Goal: Register for event/course

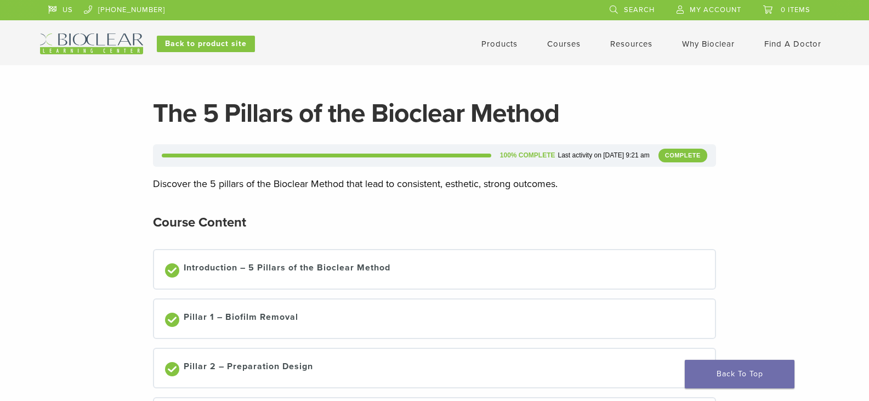
click at [561, 42] on link "Courses" at bounding box center [563, 44] width 33 height 10
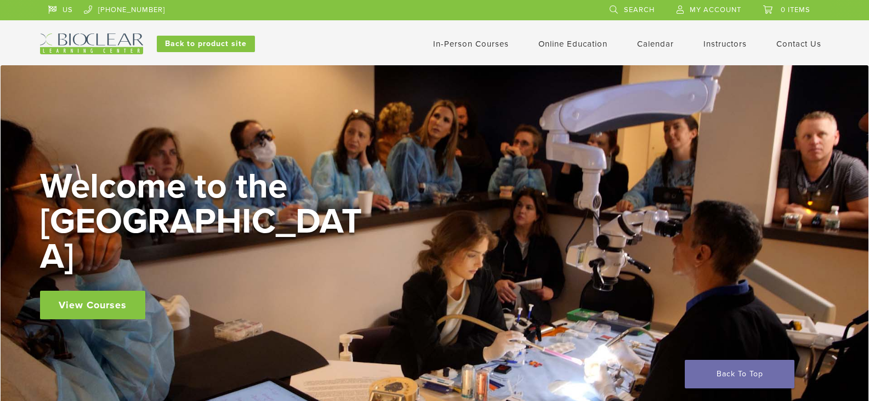
click at [460, 43] on link "In-Person Courses" at bounding box center [471, 44] width 76 height 10
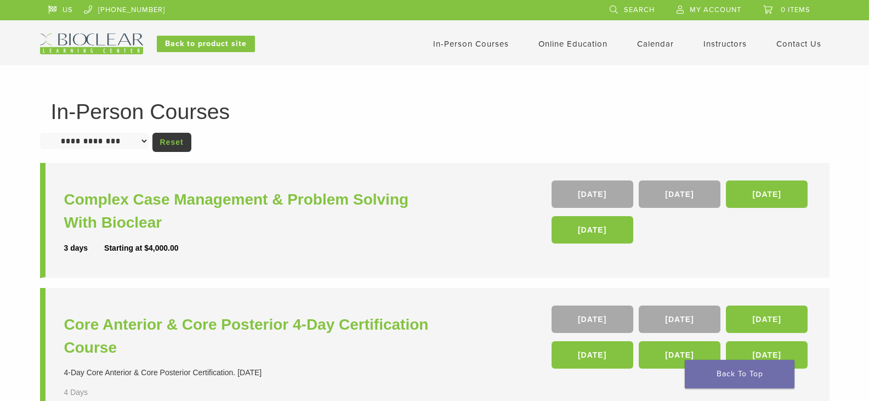
click at [147, 141] on select "**********" at bounding box center [94, 141] width 108 height 16
click at [565, 61] on link "Interactive" at bounding box center [574, 62] width 66 height 24
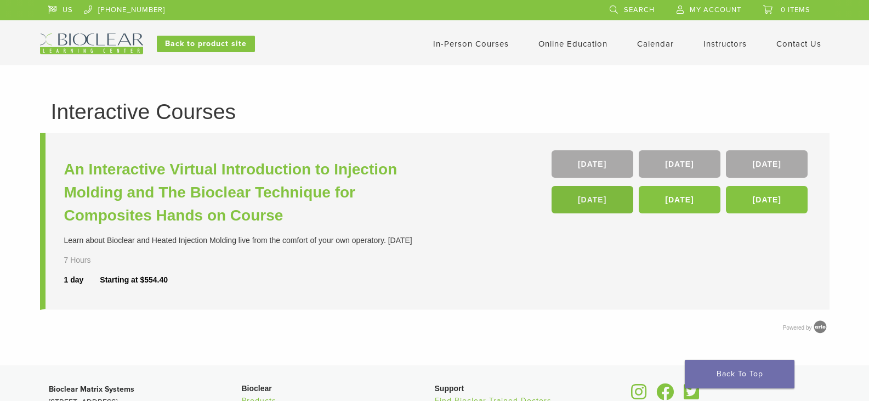
click at [592, 201] on link "[DATE]" at bounding box center [592, 199] width 82 height 27
click at [778, 162] on link "[DATE]" at bounding box center [767, 163] width 82 height 27
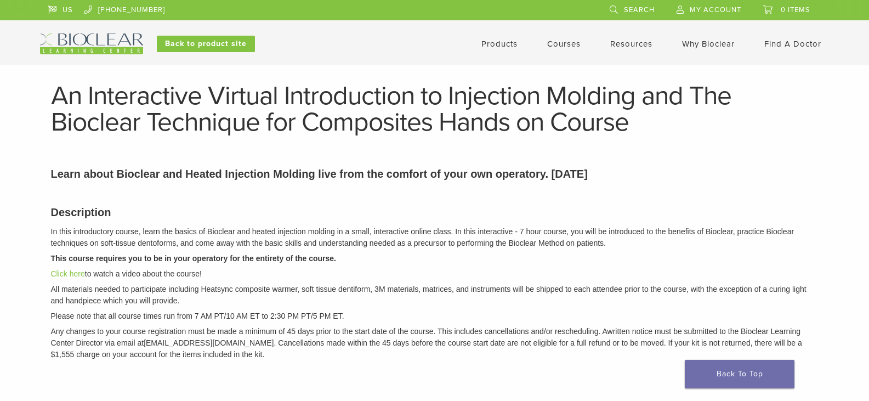
drag, startPoint x: 790, startPoint y: 1, endPoint x: 631, endPoint y: 189, distance: 246.2
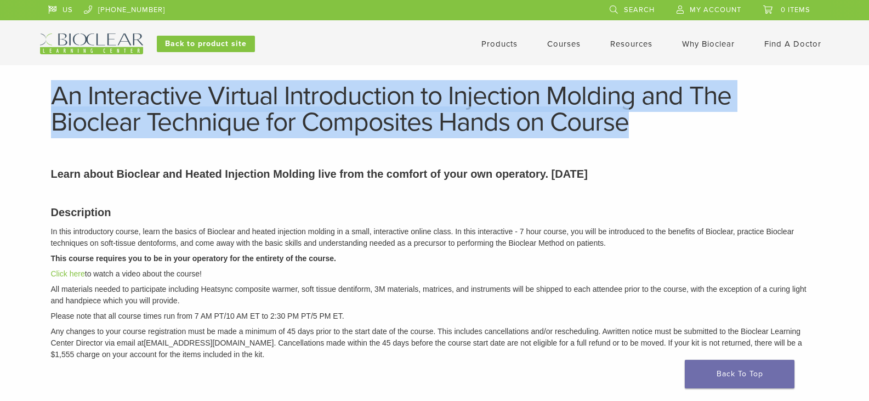
drag, startPoint x: 51, startPoint y: 91, endPoint x: 635, endPoint y: 128, distance: 585.3
click at [635, 128] on h1 "An Interactive Virtual Introduction to Injection Molding and The Bioclear Techn…" at bounding box center [434, 109] width 767 height 53
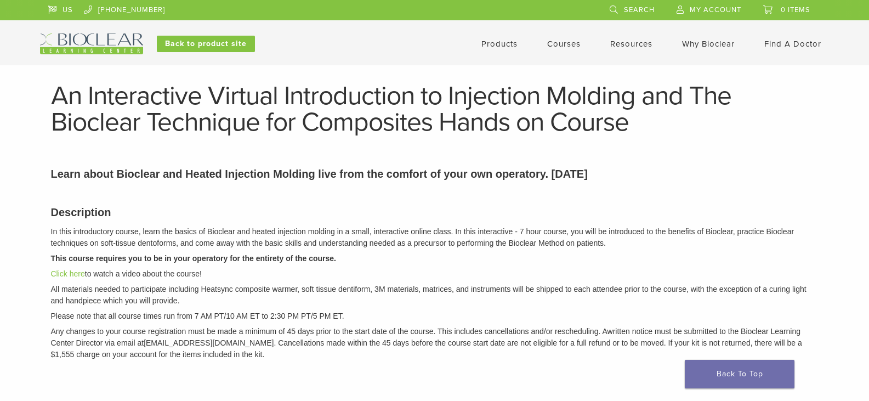
click at [504, 220] on div "Description In this introductory course, learn the basics of Bioclear and heate…" at bounding box center [435, 281] width 784 height 182
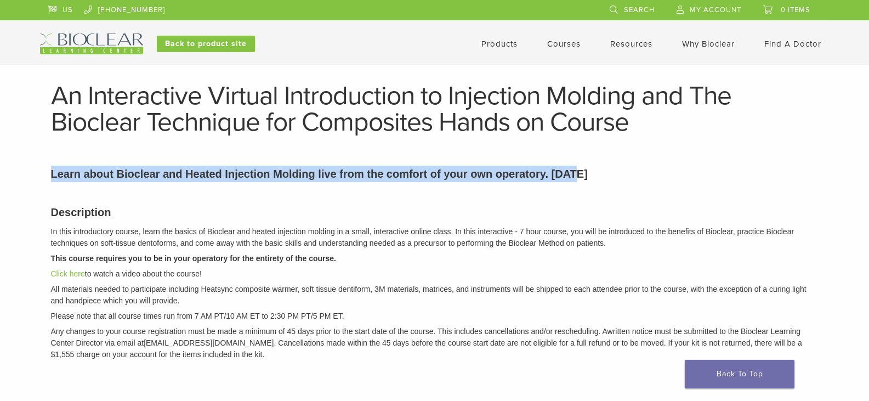
drag, startPoint x: 52, startPoint y: 172, endPoint x: 535, endPoint y: 168, distance: 483.3
click at [586, 168] on p "Learn about Bioclear and Heated Injection Molding live from the comfort of your…" at bounding box center [434, 173] width 767 height 16
click at [612, 178] on p "Learn about Bioclear and Heated Injection Molding live from the comfort of your…" at bounding box center [434, 173] width 767 height 16
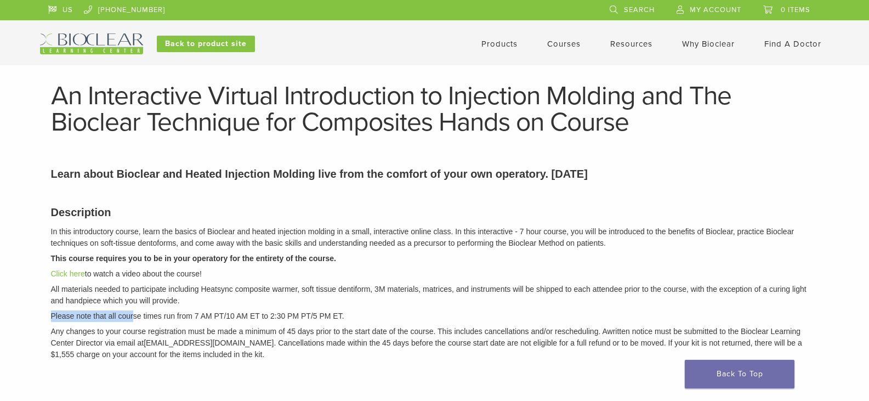
drag, startPoint x: 49, startPoint y: 315, endPoint x: 134, endPoint y: 309, distance: 85.7
click at [134, 309] on div "Description In this introductory course, learn the basics of Bioclear and heate…" at bounding box center [435, 281] width 784 height 182
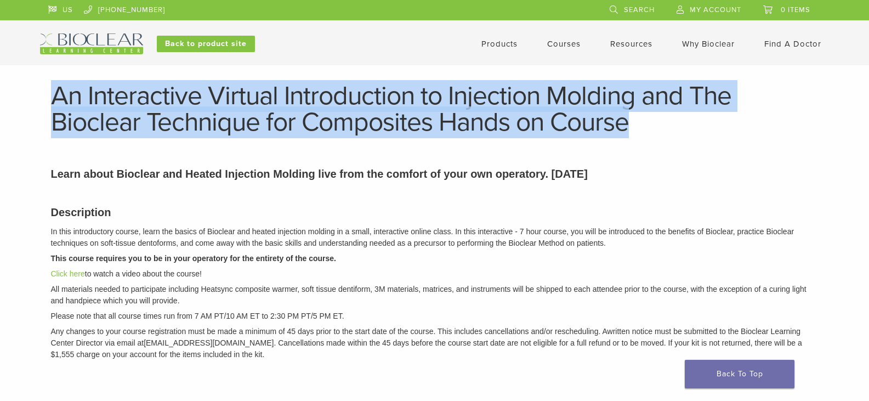
drag, startPoint x: 53, startPoint y: 87, endPoint x: 564, endPoint y: 131, distance: 513.7
click at [623, 123] on h1 "An Interactive Virtual Introduction to Injection Molding and The Bioclear Techn…" at bounding box center [434, 109] width 767 height 53
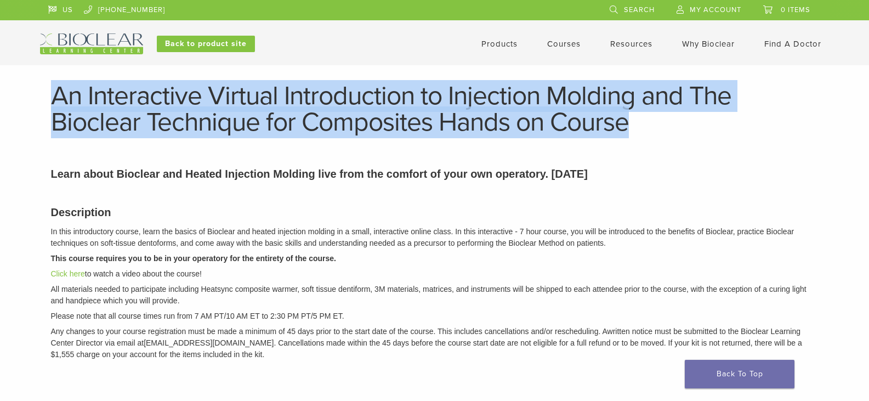
drag, startPoint x: 54, startPoint y: 86, endPoint x: 626, endPoint y: 108, distance: 572.5
click at [636, 119] on h1 "An Interactive Virtual Introduction to Injection Molding and The Bioclear Techn…" at bounding box center [434, 109] width 767 height 53
drag, startPoint x: 637, startPoint y: 95, endPoint x: 643, endPoint y: 102, distance: 8.9
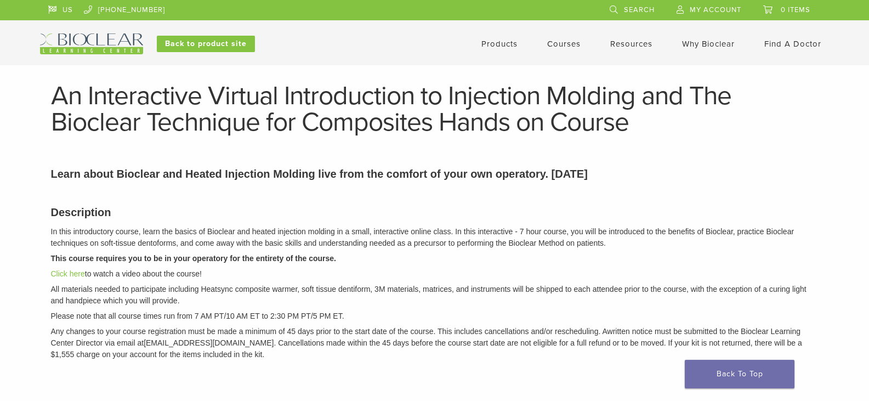
drag, startPoint x: 48, startPoint y: 173, endPoint x: 110, endPoint y: 172, distance: 61.9
drag, startPoint x: 182, startPoint y: 215, endPoint x: 183, endPoint y: 209, distance: 6.1
click at [182, 215] on h3 "Description" at bounding box center [434, 212] width 767 height 16
